Goal: Task Accomplishment & Management: Manage account settings

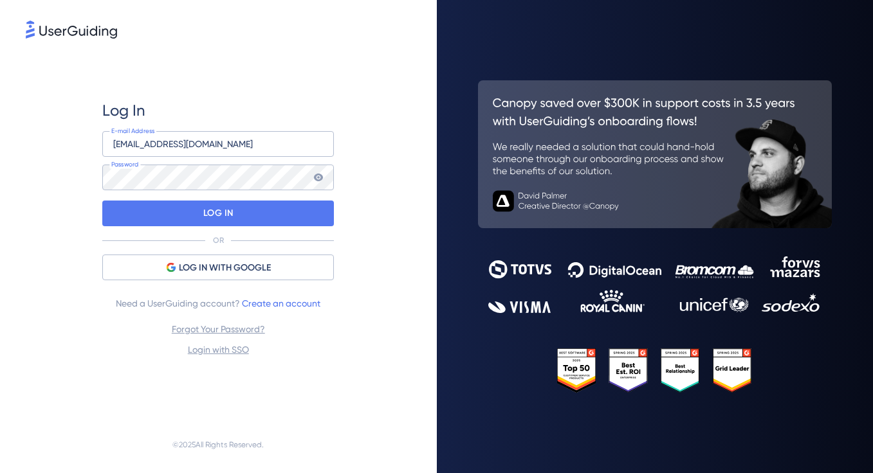
click at [102, 203] on div at bounding box center [102, 203] width 0 height 0
click at [376, 185] on div "Log In [EMAIL_ADDRESS][DOMAIN_NAME] E-mail Address Password LOG IN OR LOG IN WI…" at bounding box center [218, 229] width 385 height 376
click at [291, 111] on div "Log In" at bounding box center [218, 110] width 232 height 21
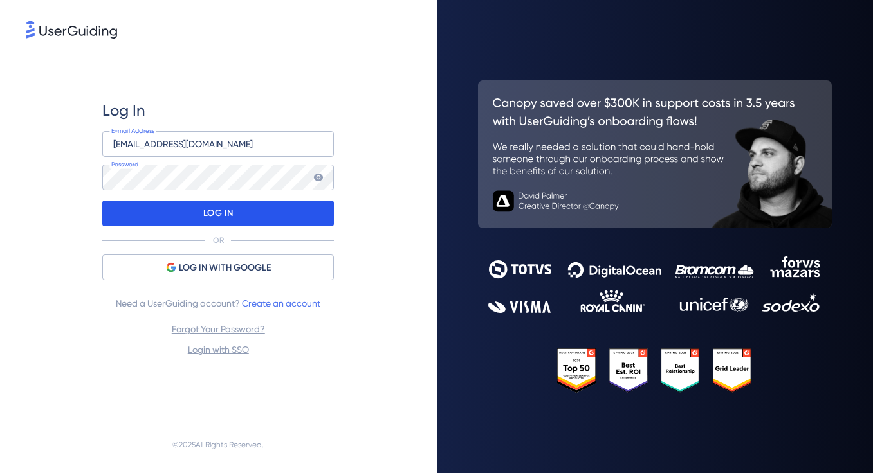
click at [180, 210] on div "LOG IN" at bounding box center [218, 214] width 232 height 26
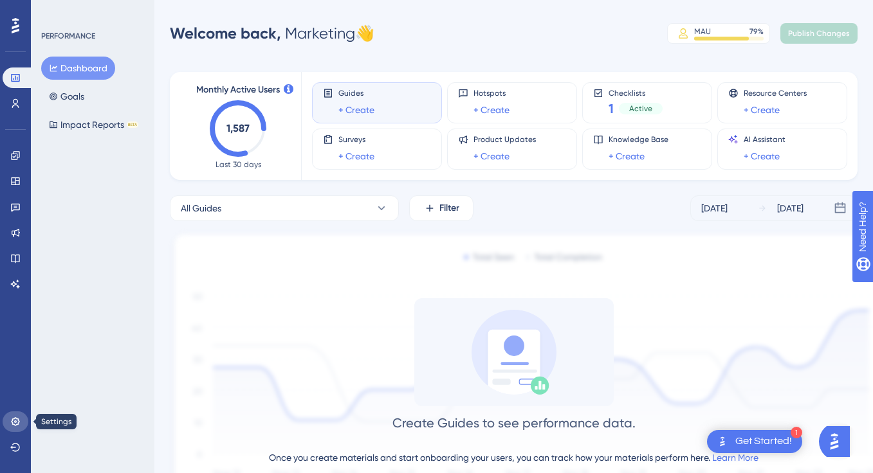
click at [16, 418] on icon at bounding box center [15, 422] width 10 height 10
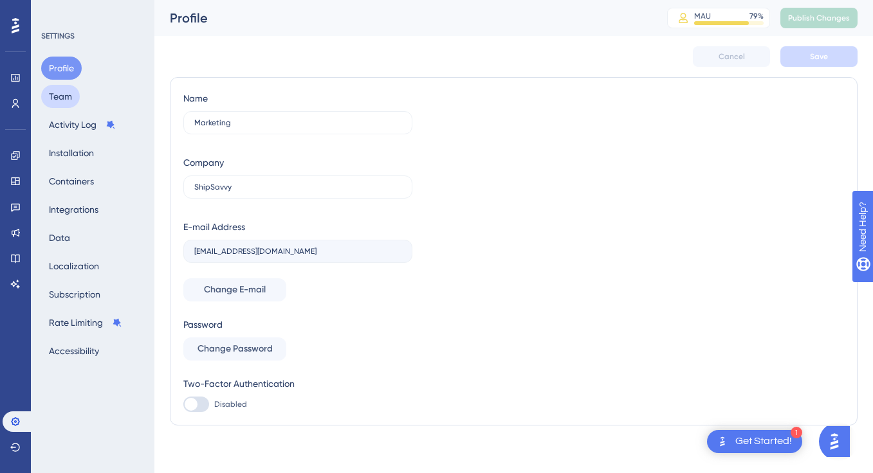
click at [68, 101] on button "Team" at bounding box center [60, 96] width 39 height 23
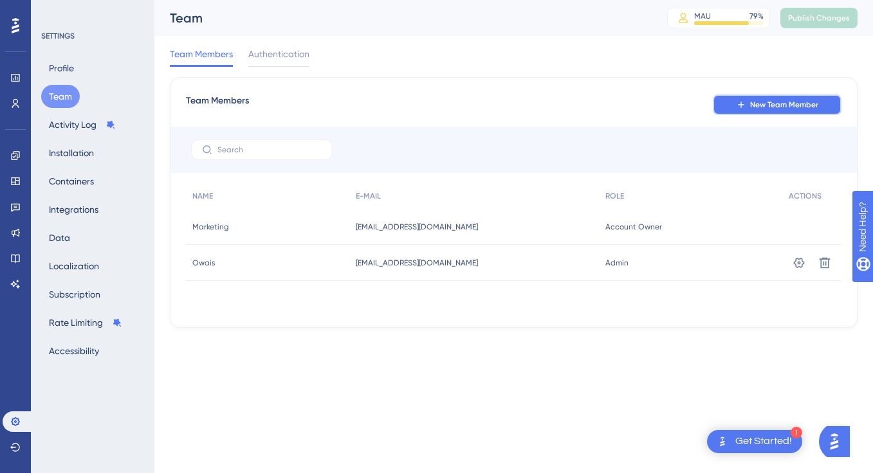
click at [739, 98] on button "New Team Member" at bounding box center [777, 105] width 129 height 21
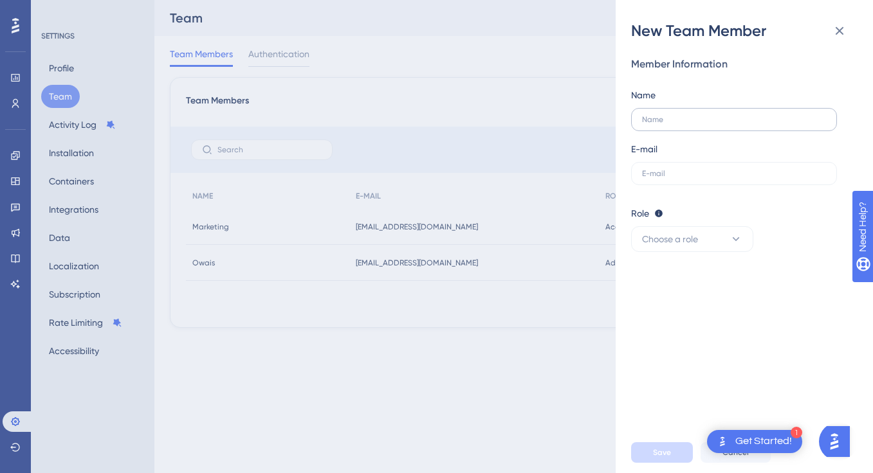
click at [668, 124] on label at bounding box center [734, 119] width 206 height 23
click at [668, 124] on input "text" at bounding box center [731, 119] width 179 height 9
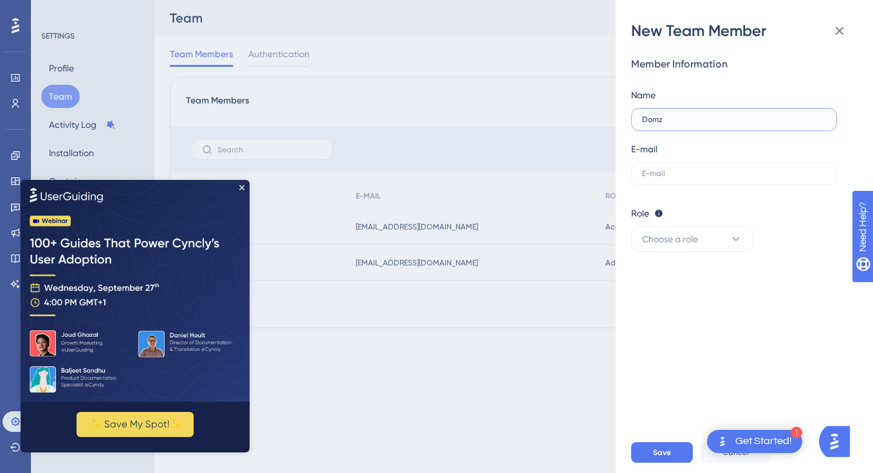
click at [684, 120] on input "Domz" at bounding box center [734, 119] width 184 height 9
type input "Domz [PERSON_NAME]"
click at [665, 180] on label at bounding box center [734, 173] width 206 height 23
click at [665, 178] on input "text" at bounding box center [734, 173] width 184 height 9
click at [239, 188] on icon "Close Preview" at bounding box center [241, 187] width 5 height 5
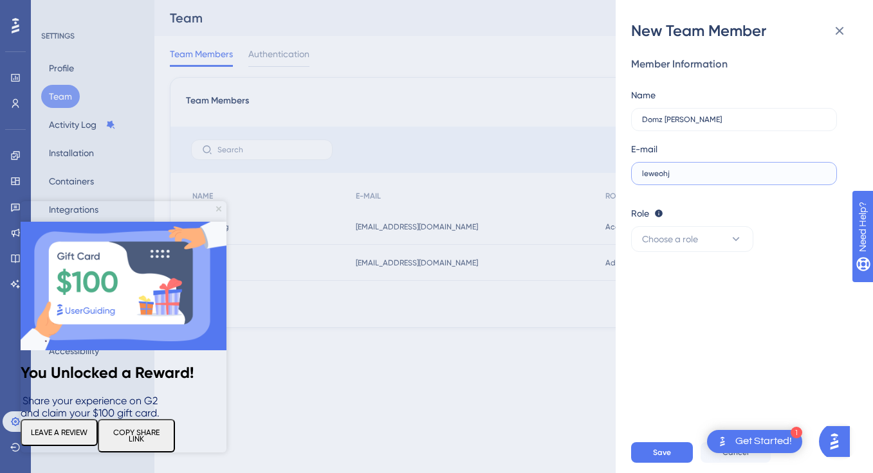
click at [687, 171] on input "leweohj" at bounding box center [731, 173] width 179 height 9
type input "[EMAIL_ADDRESS][DOMAIN_NAME]"
click at [685, 239] on span "Choose a role" at bounding box center [670, 239] width 56 height 15
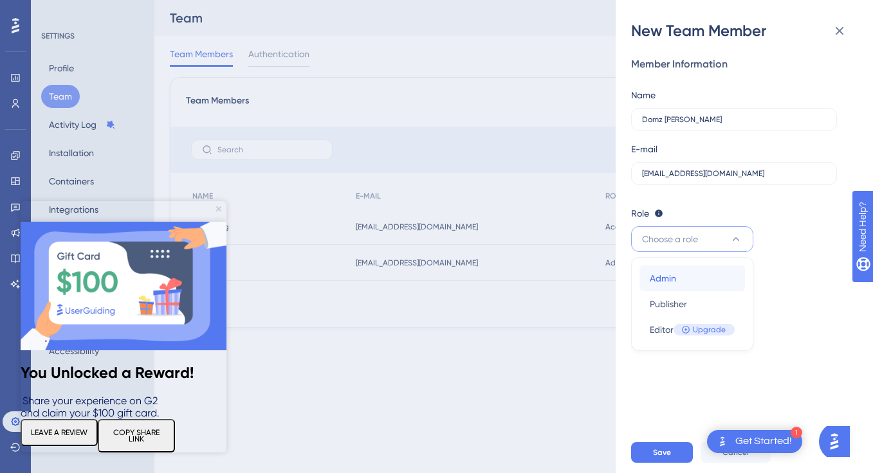
click at [677, 276] on div "Admin Admin" at bounding box center [692, 279] width 85 height 26
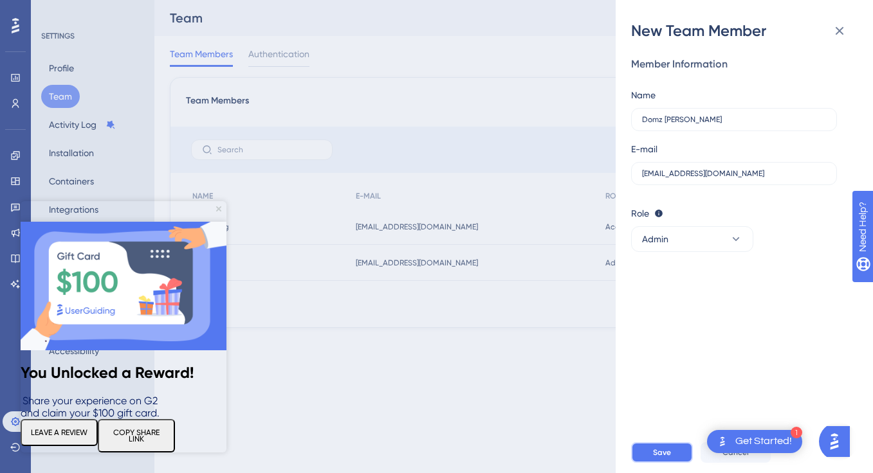
click at [659, 453] on span "Save" at bounding box center [662, 453] width 18 height 10
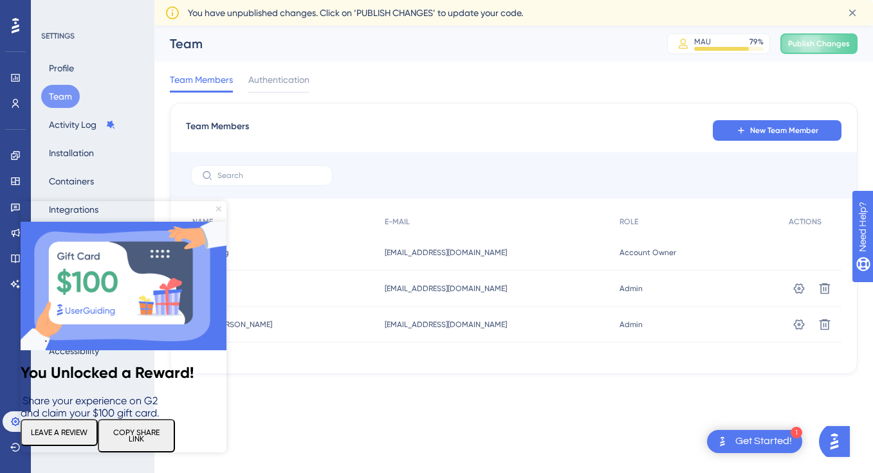
click at [217, 207] on icon "Close Preview" at bounding box center [218, 208] width 5 height 5
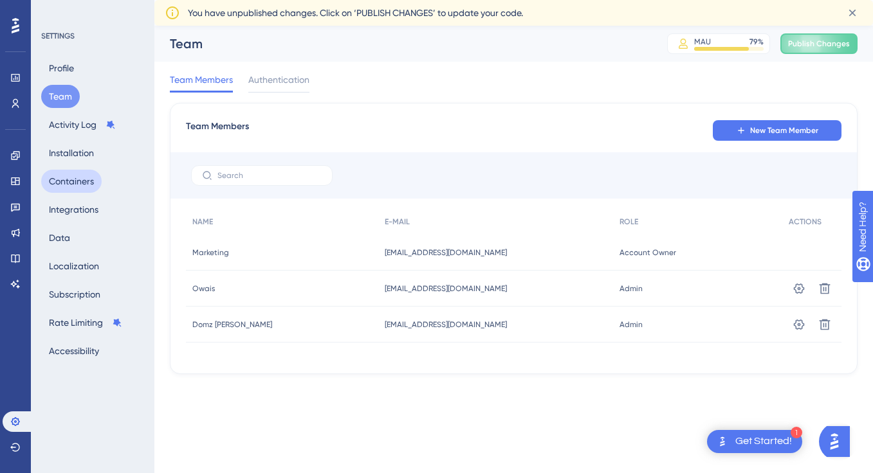
click at [69, 181] on button "Containers" at bounding box center [71, 181] width 60 height 23
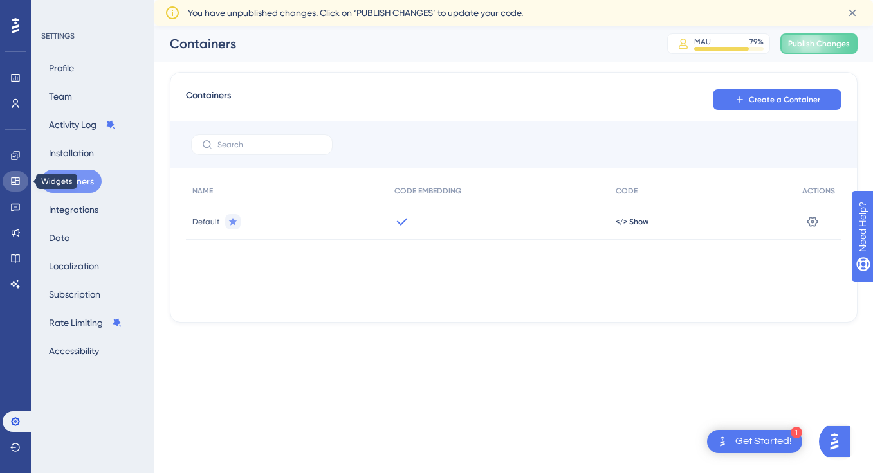
click at [15, 181] on icon at bounding box center [15, 181] width 8 height 8
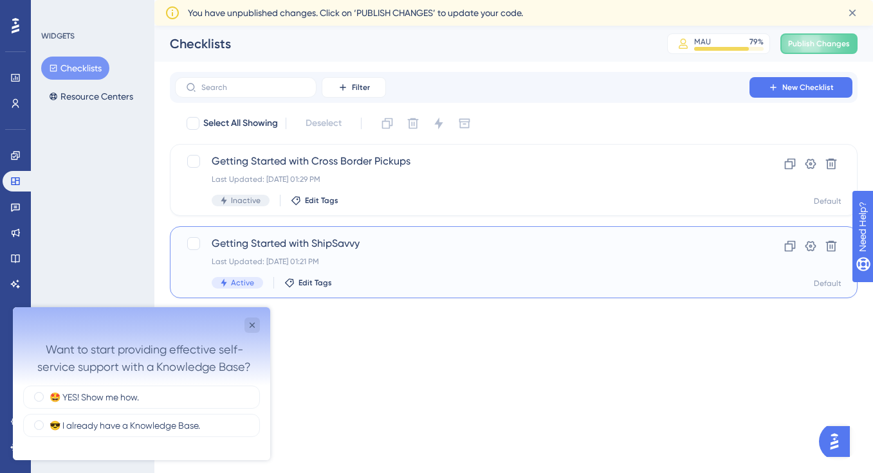
click at [378, 262] on div "Last Updated: [DATE] 01:21 PM" at bounding box center [462, 262] width 501 height 10
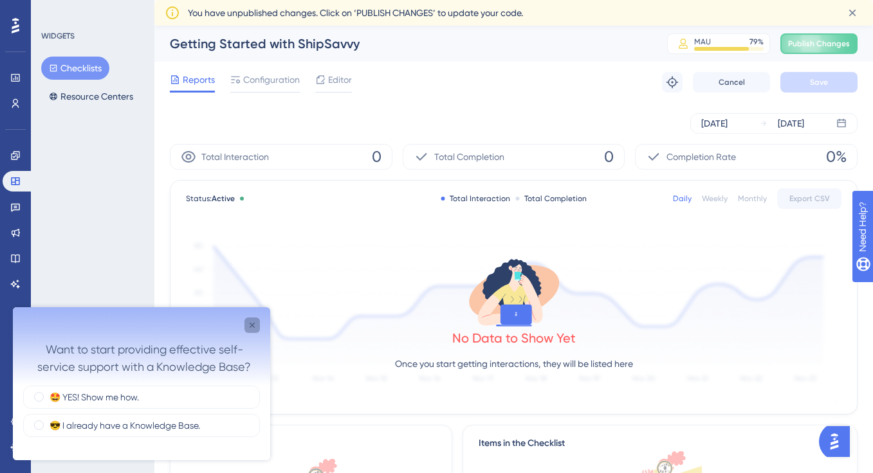
click at [253, 325] on icon "Close survey" at bounding box center [252, 325] width 5 height 5
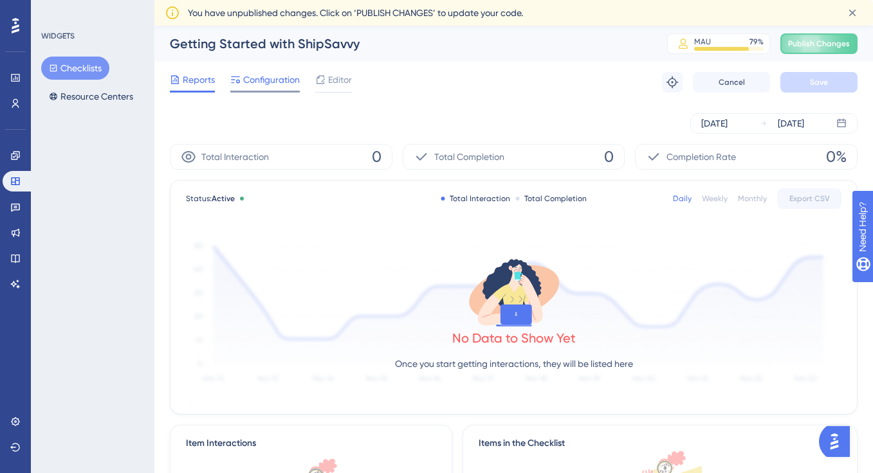
click at [264, 83] on span "Configuration" at bounding box center [271, 79] width 57 height 15
